Goal: Information Seeking & Learning: Learn about a topic

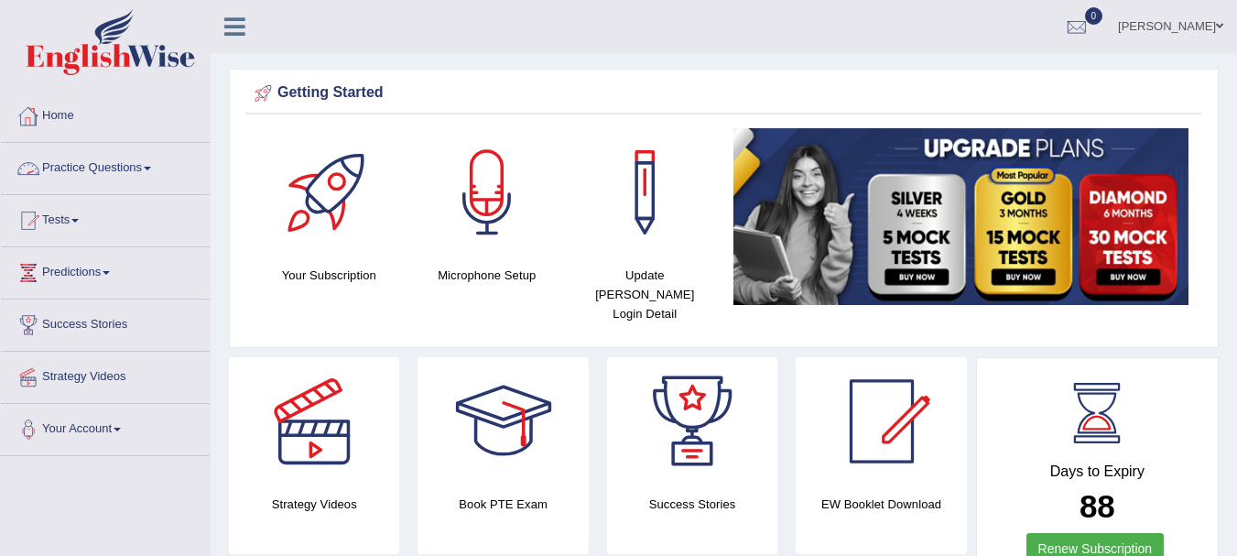
click at [77, 167] on link "Practice Questions" at bounding box center [105, 166] width 209 height 46
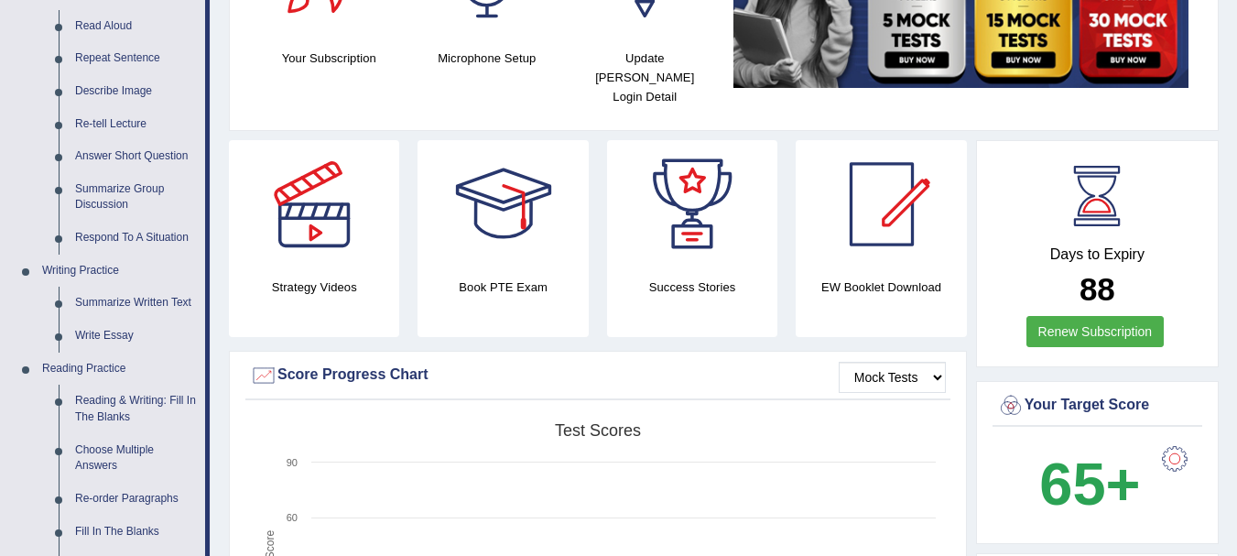
scroll to position [223, 0]
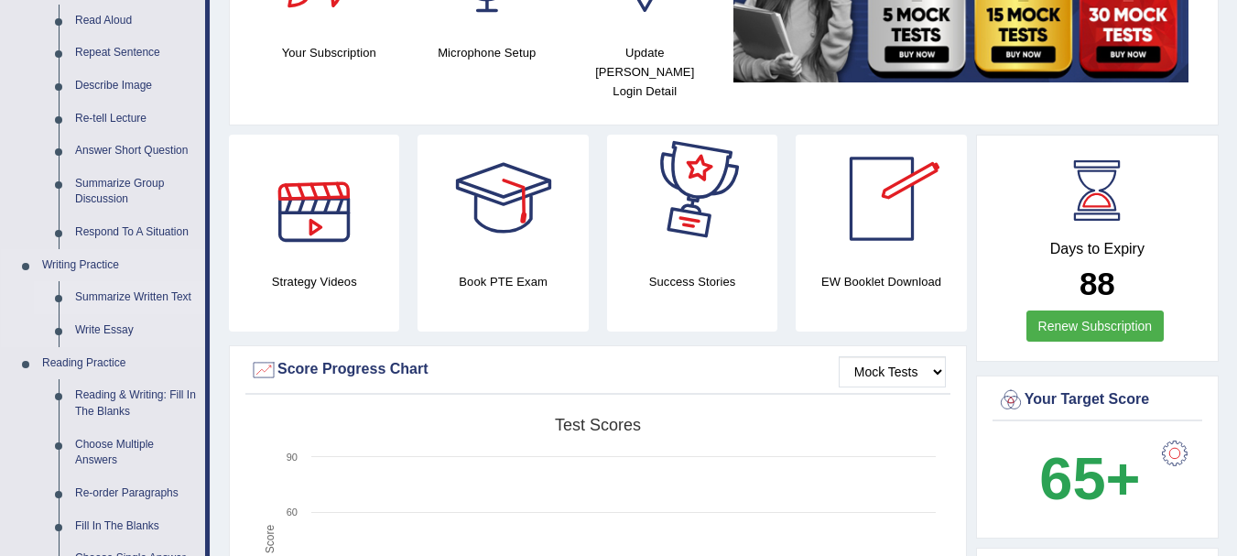
click at [165, 293] on link "Summarize Written Text" at bounding box center [136, 297] width 138 height 33
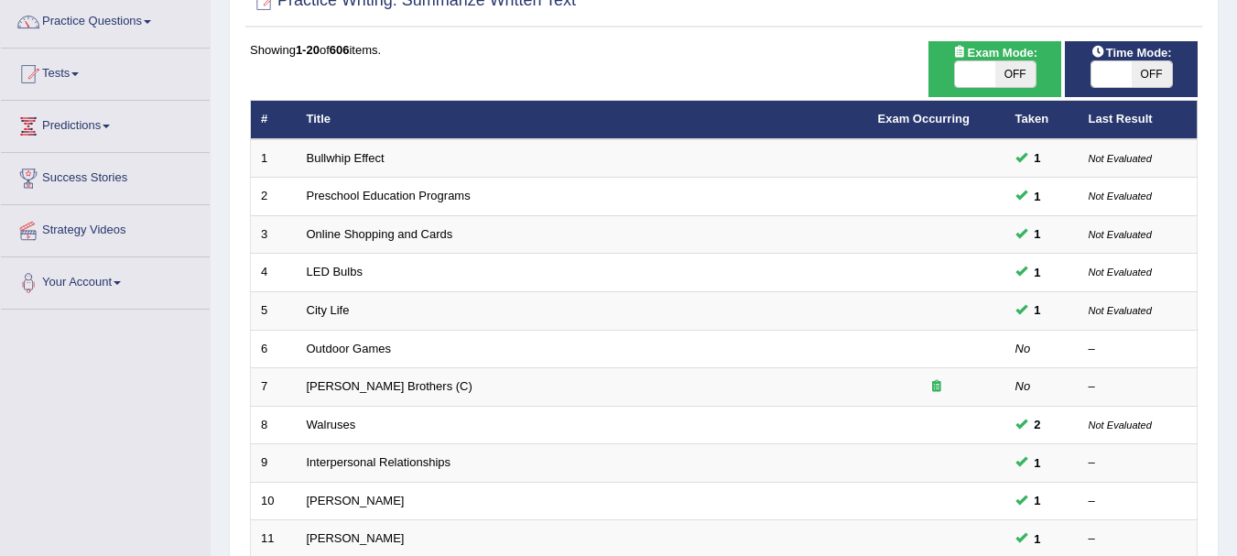
scroll to position [148, 0]
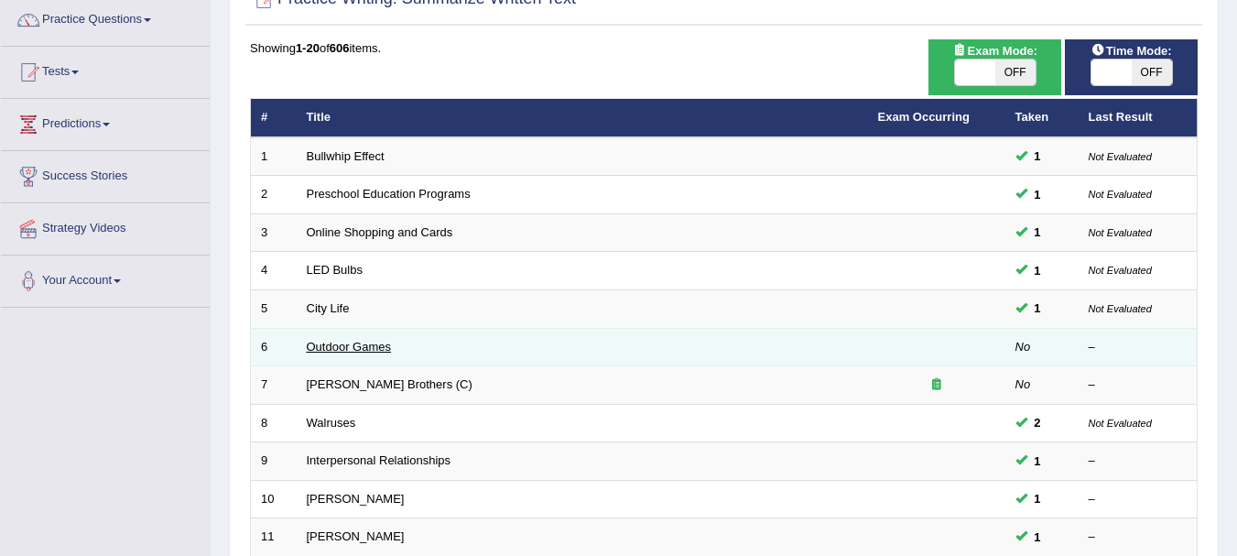
click at [341, 346] on link "Outdoor Games" at bounding box center [349, 347] width 85 height 14
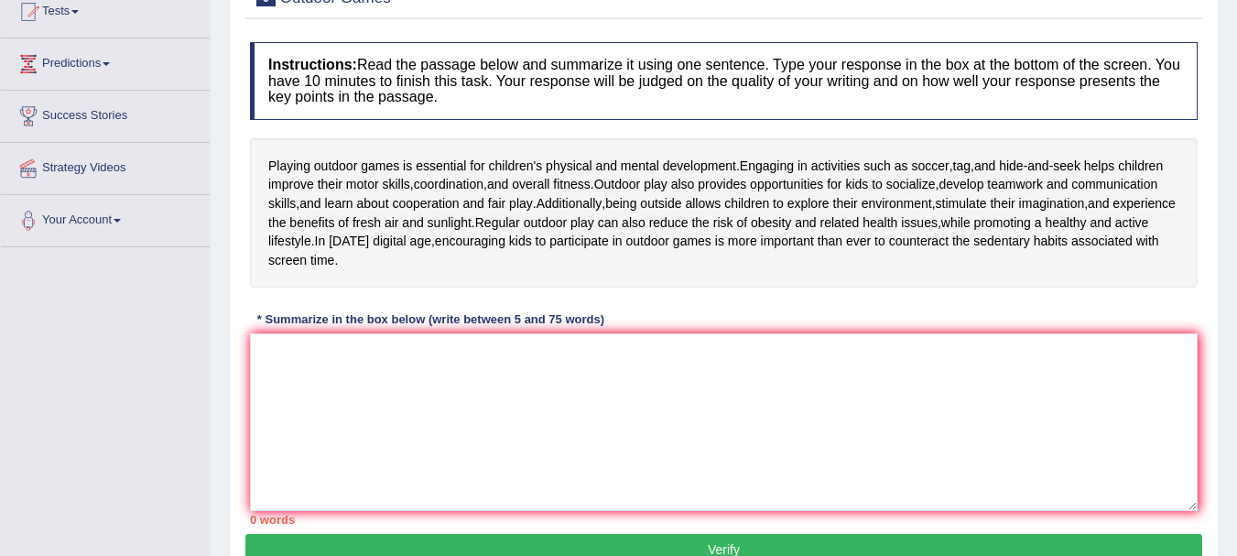
scroll to position [229, 0]
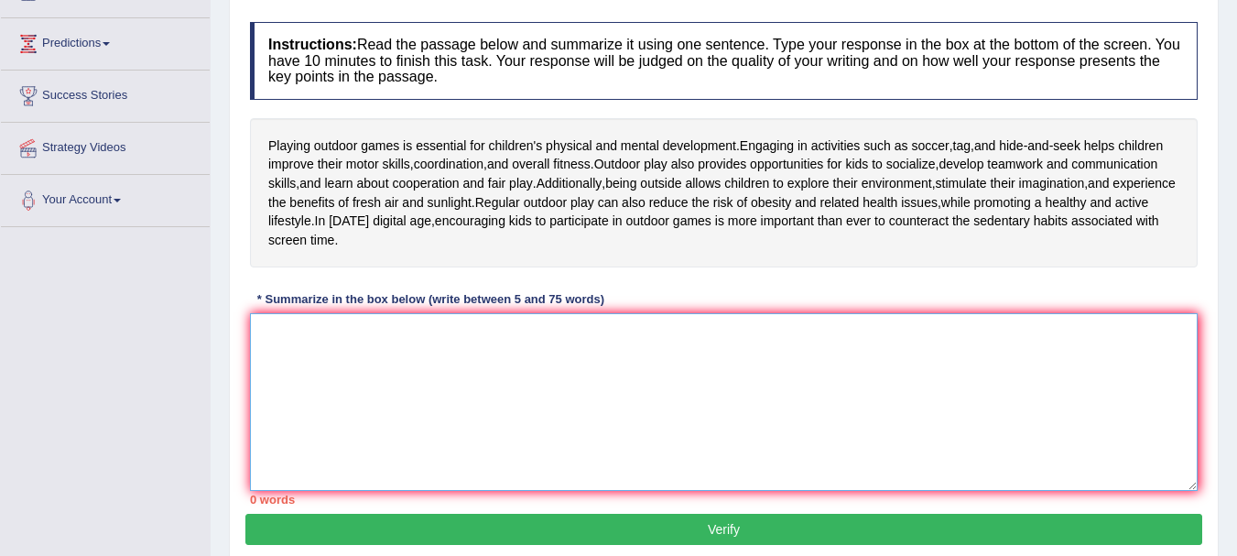
click at [366, 360] on textarea at bounding box center [724, 402] width 948 height 178
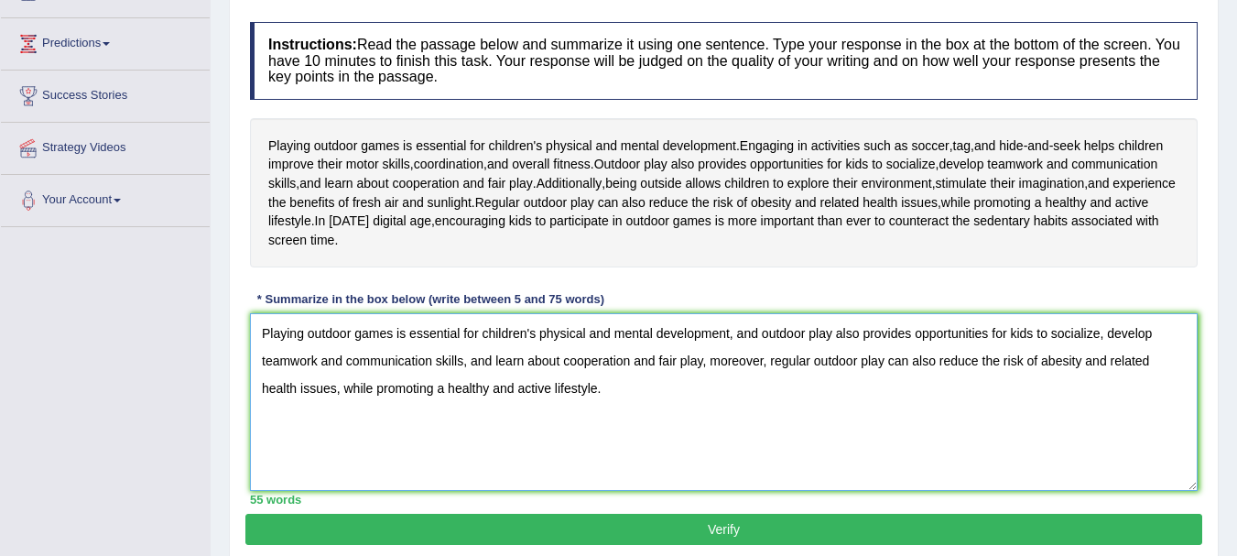
type textarea "Playing outdoor games is essential for children's physical and mental developme…"
click at [745, 520] on button "Verify" at bounding box center [723, 529] width 957 height 31
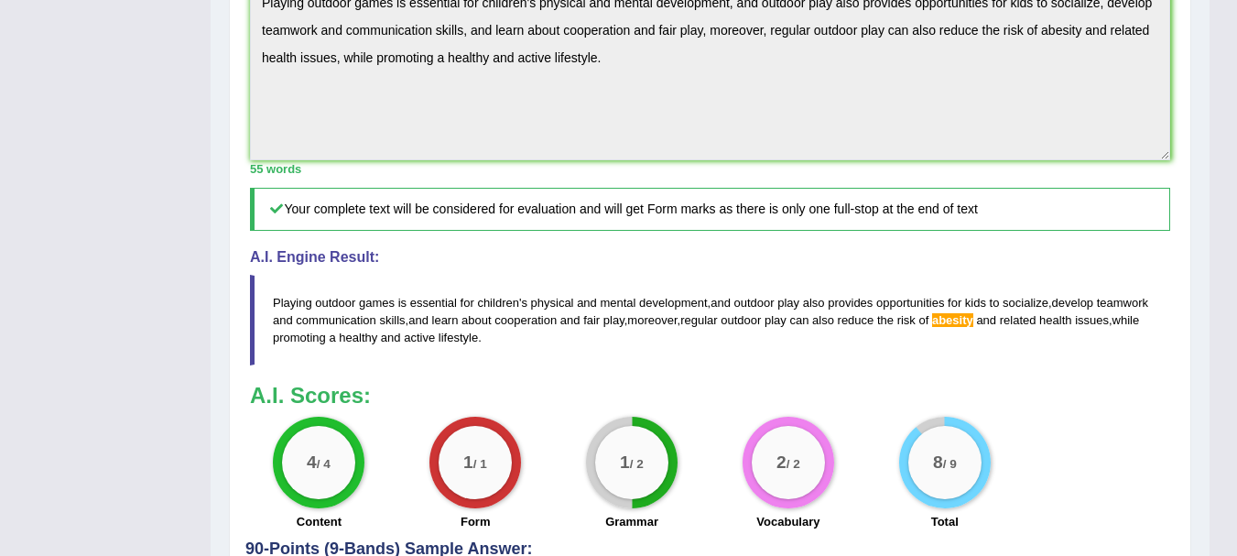
scroll to position [572, 0]
